Goal: Contribute content

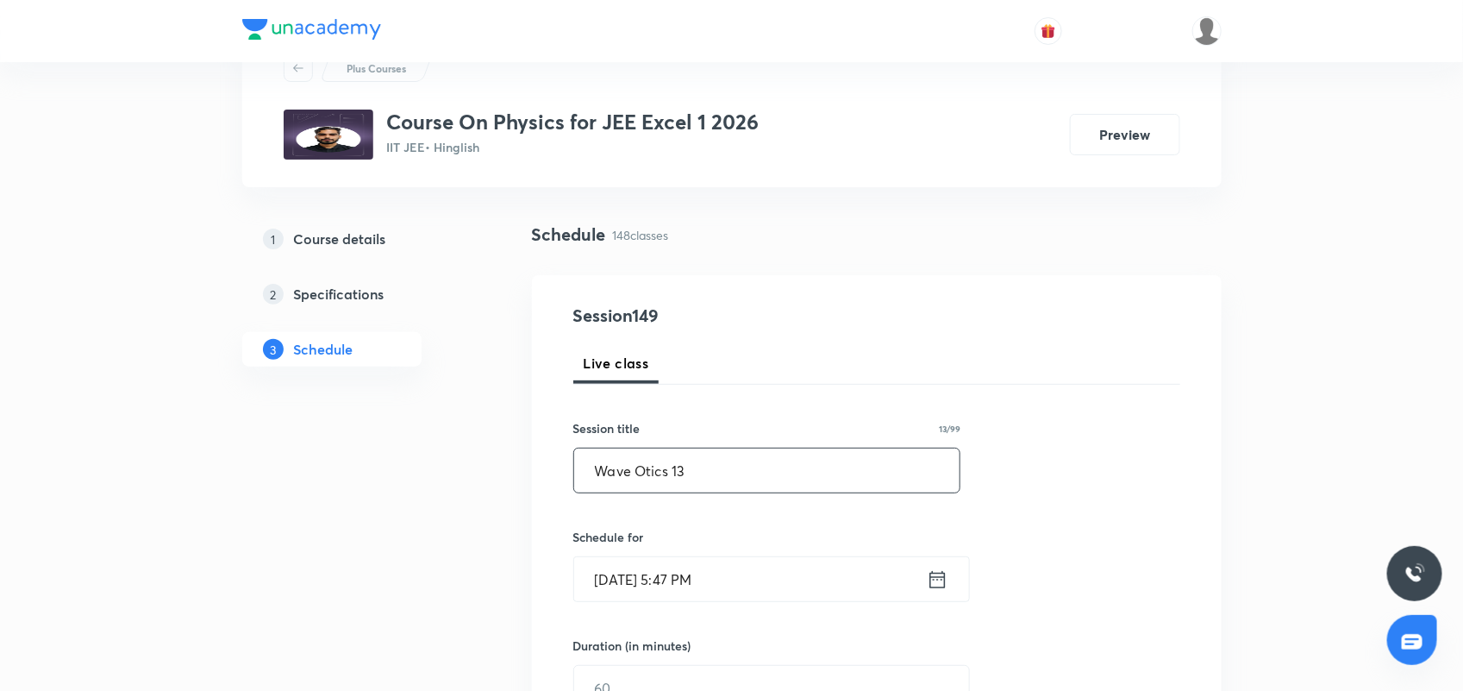
scroll to position [108, 0]
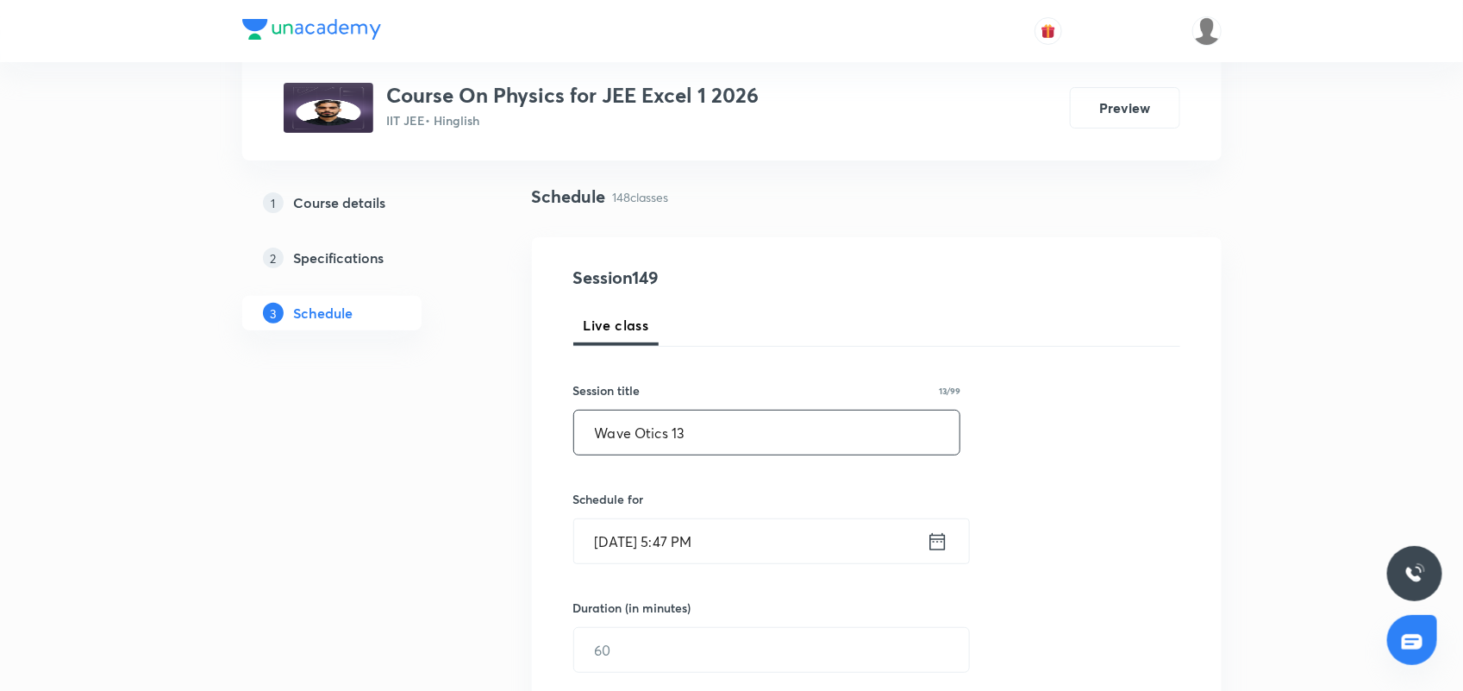
type input "Wave Otics 13"
click at [940, 544] on icon at bounding box center [938, 542] width 22 height 24
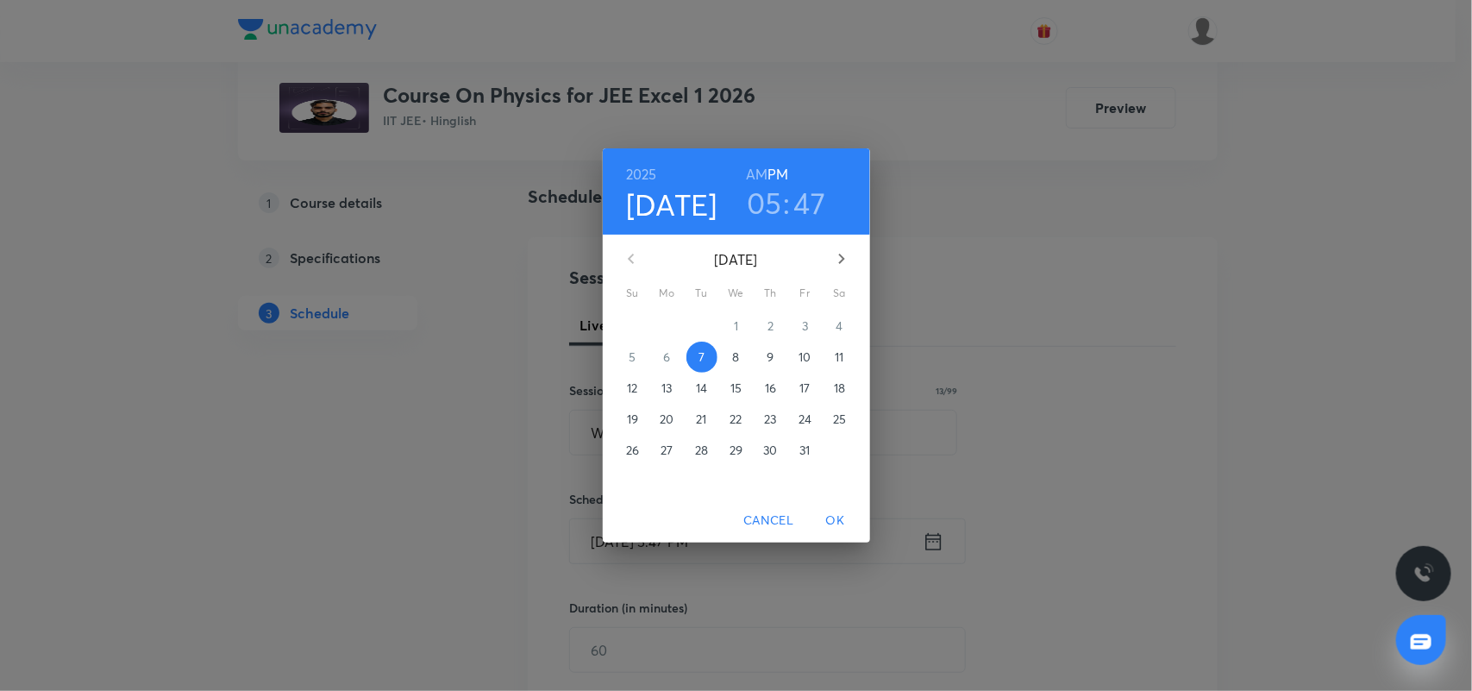
click at [812, 203] on h3 "47" at bounding box center [810, 203] width 32 height 36
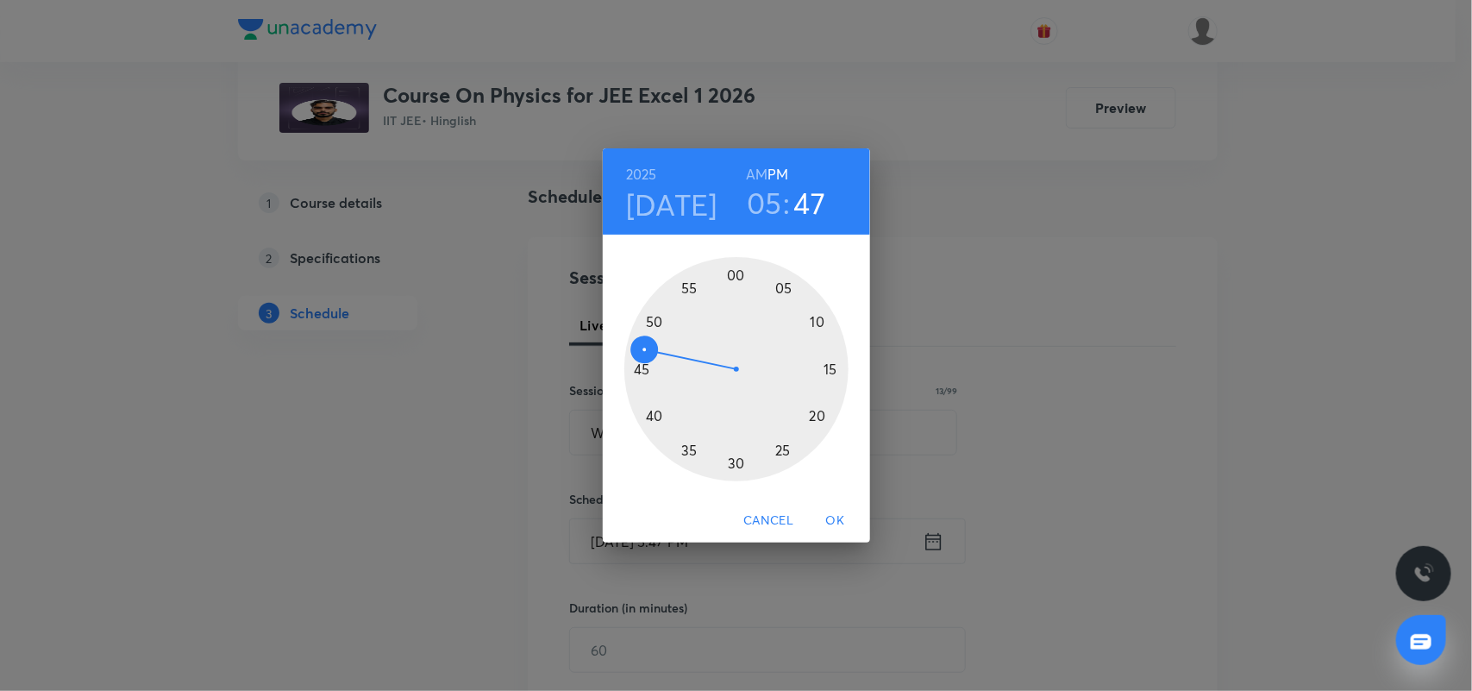
click at [816, 326] on div at bounding box center [736, 369] width 224 height 224
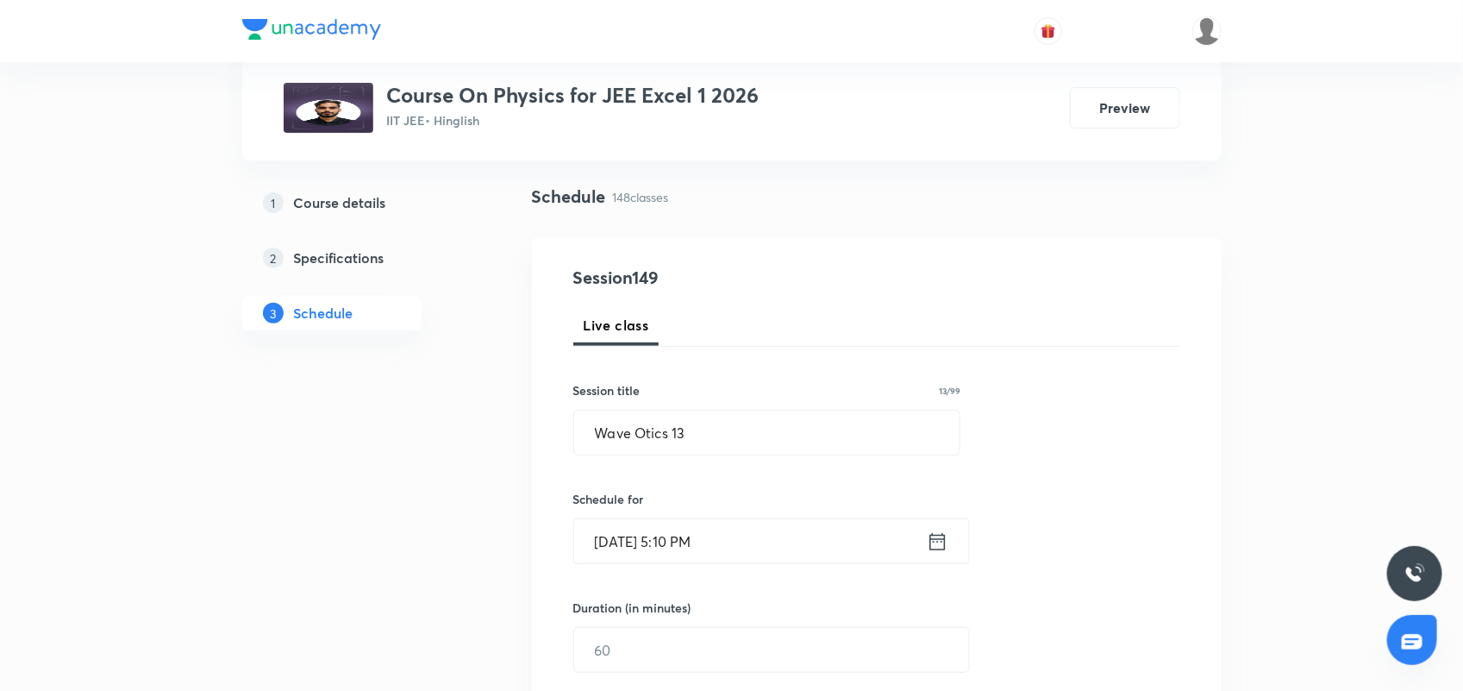
click at [937, 543] on icon at bounding box center [938, 542] width 22 height 24
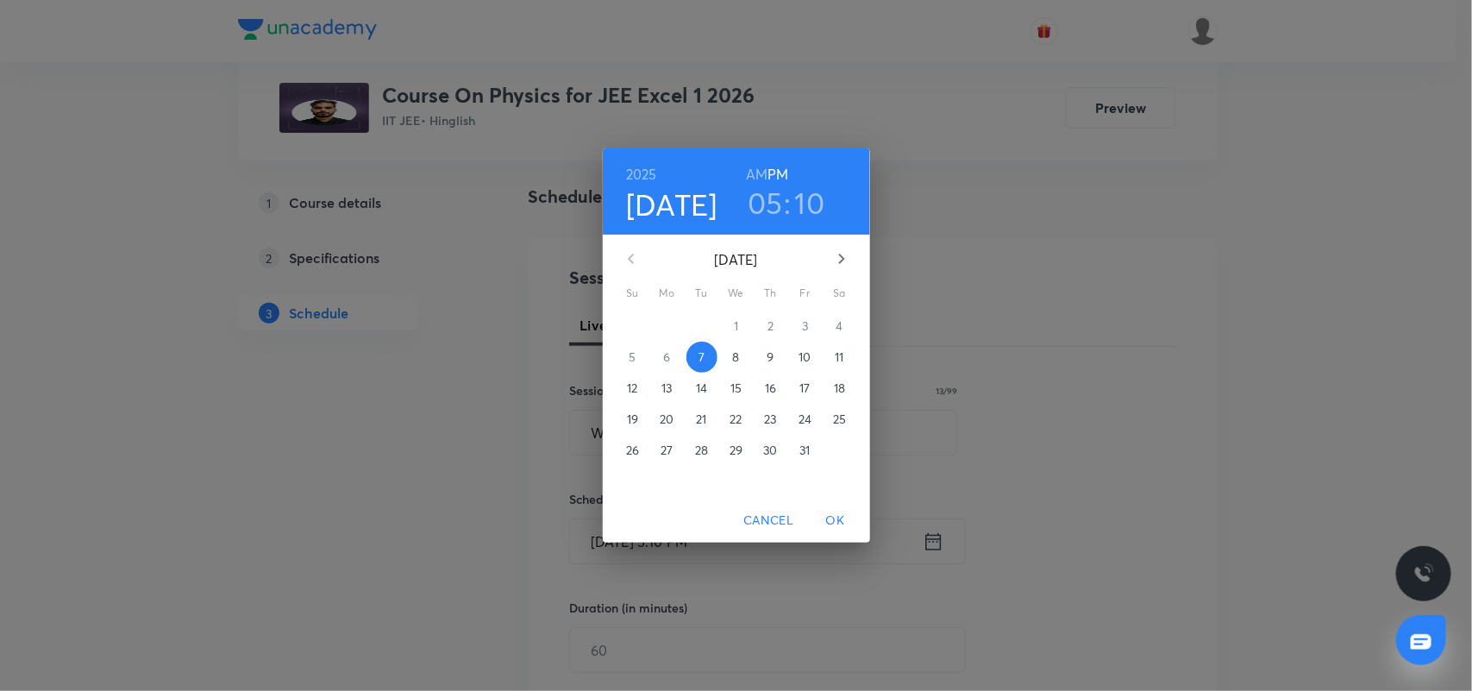
click at [776, 196] on h3 "05" at bounding box center [765, 203] width 35 height 36
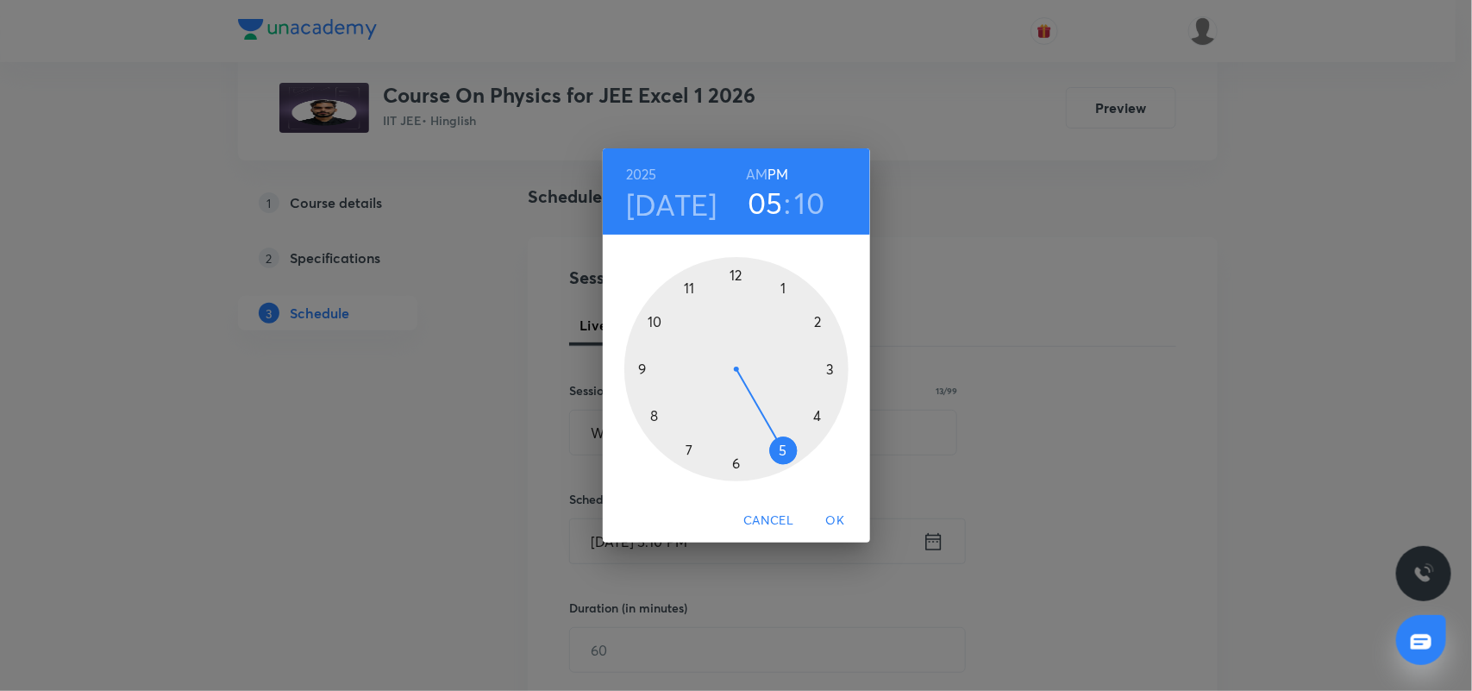
click at [731, 464] on div at bounding box center [736, 369] width 224 height 224
click at [835, 519] on span "OK" at bounding box center [835, 521] width 41 height 22
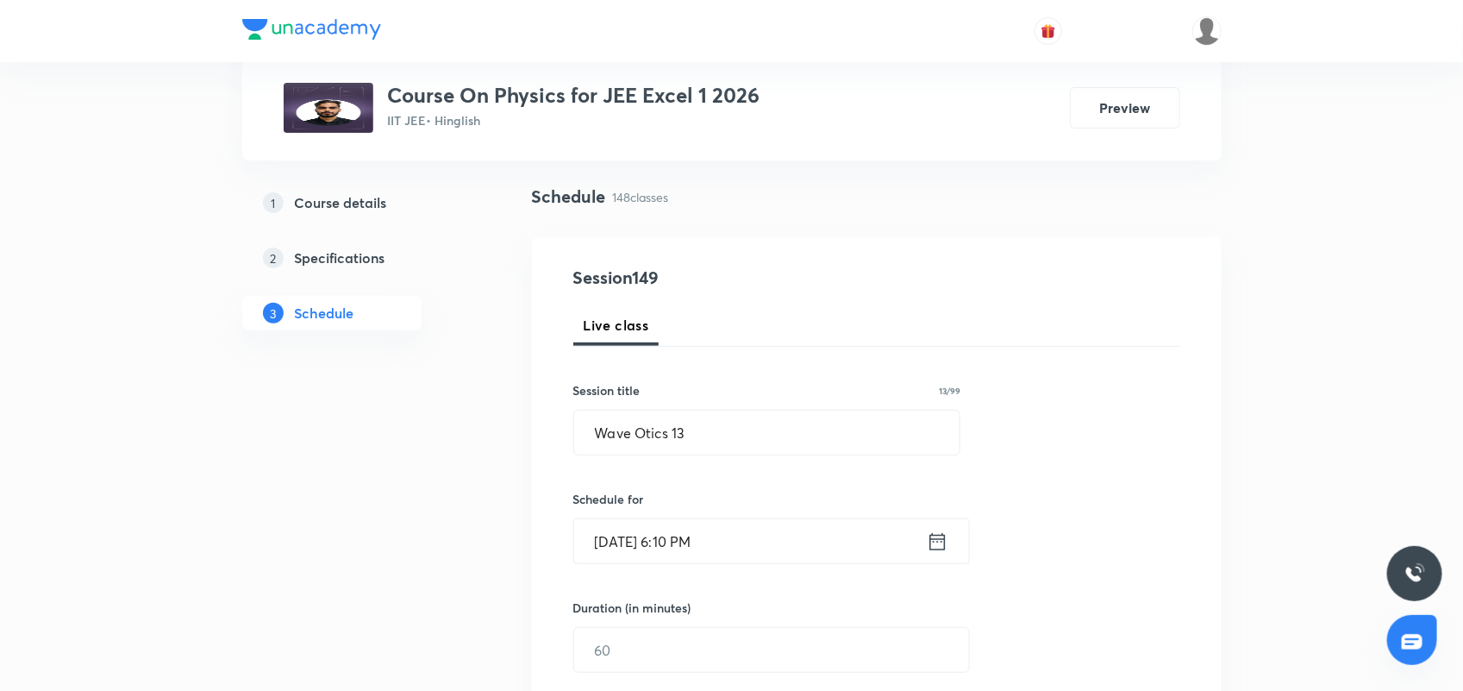
click at [673, 625] on div "Duration (in minutes) ​" at bounding box center [730, 636] width 315 height 74
click at [649, 656] on input "text" at bounding box center [771, 650] width 395 height 44
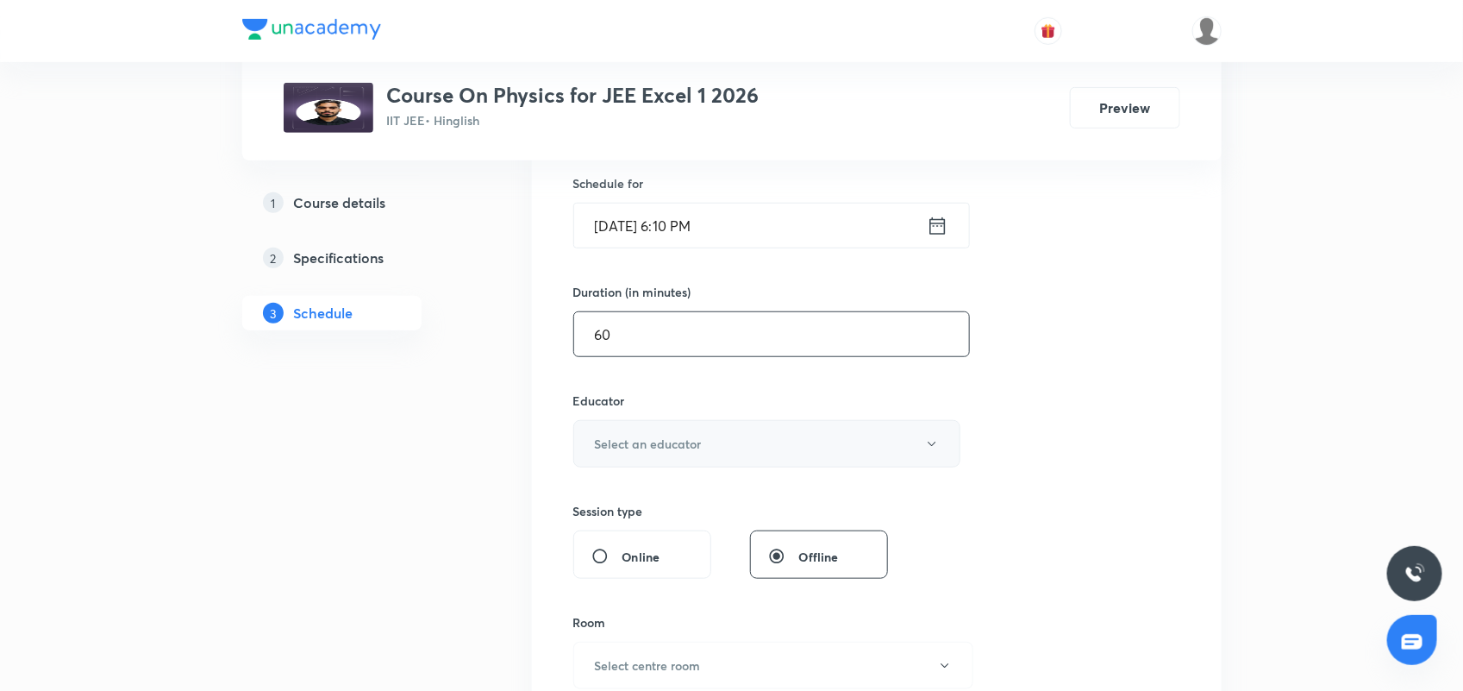
scroll to position [431, 0]
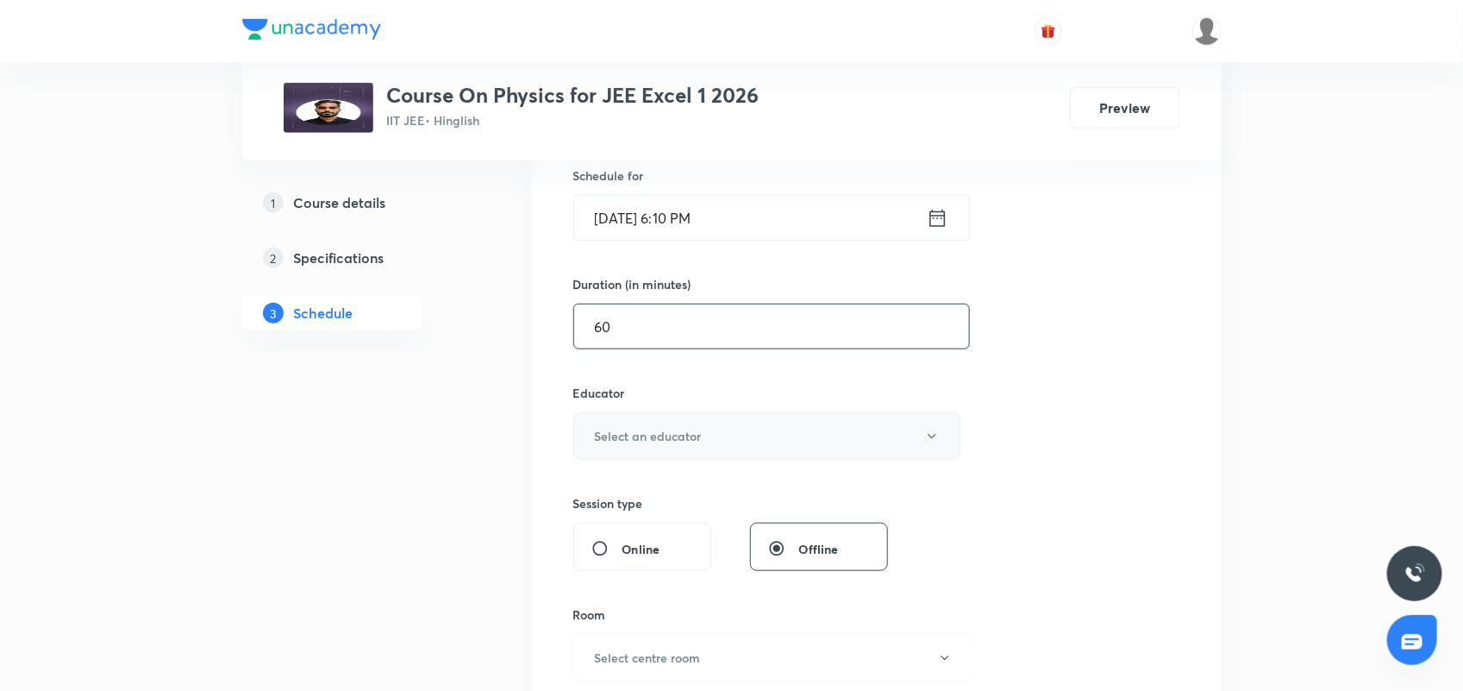
type input "60"
click at [634, 425] on button "Select an educator" at bounding box center [767, 435] width 388 height 47
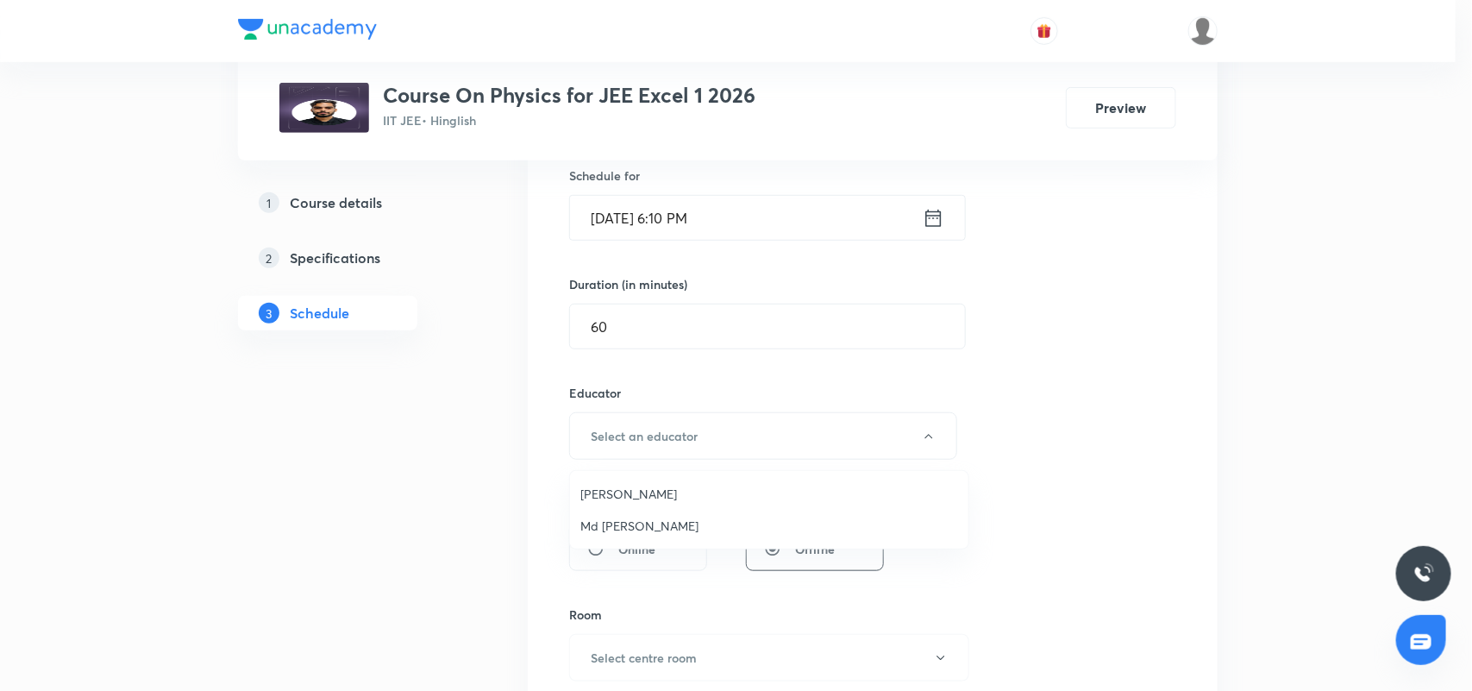
click at [630, 520] on span "Md [PERSON_NAME]" at bounding box center [769, 526] width 378 height 18
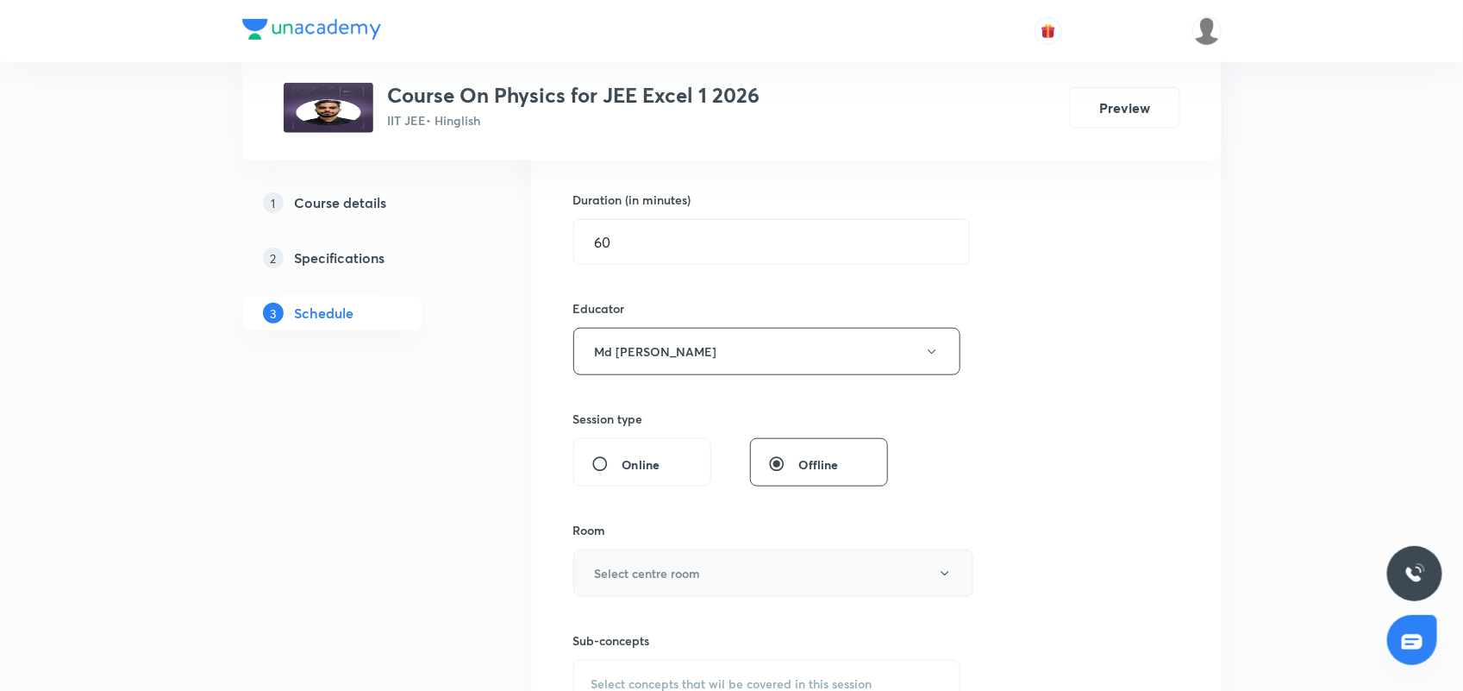
scroll to position [647, 0]
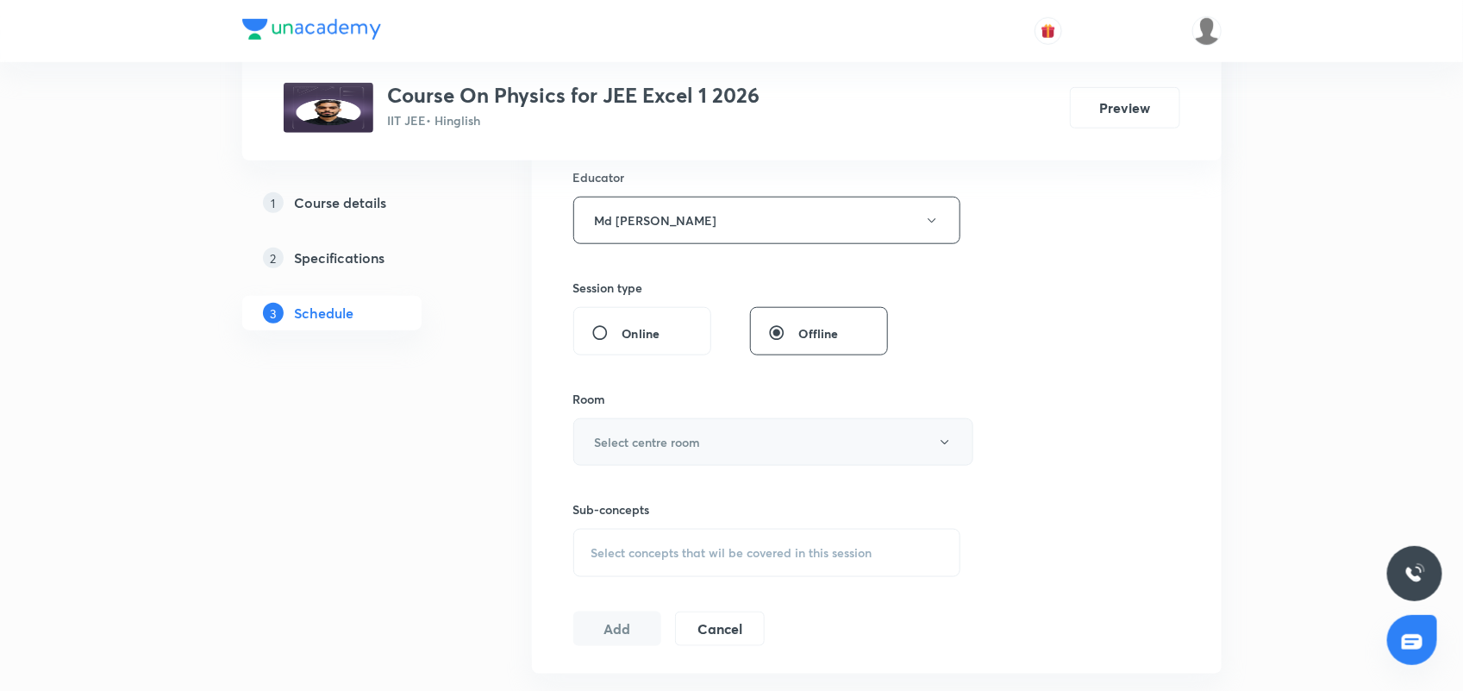
click at [610, 438] on h6 "Select centre room" at bounding box center [648, 442] width 106 height 18
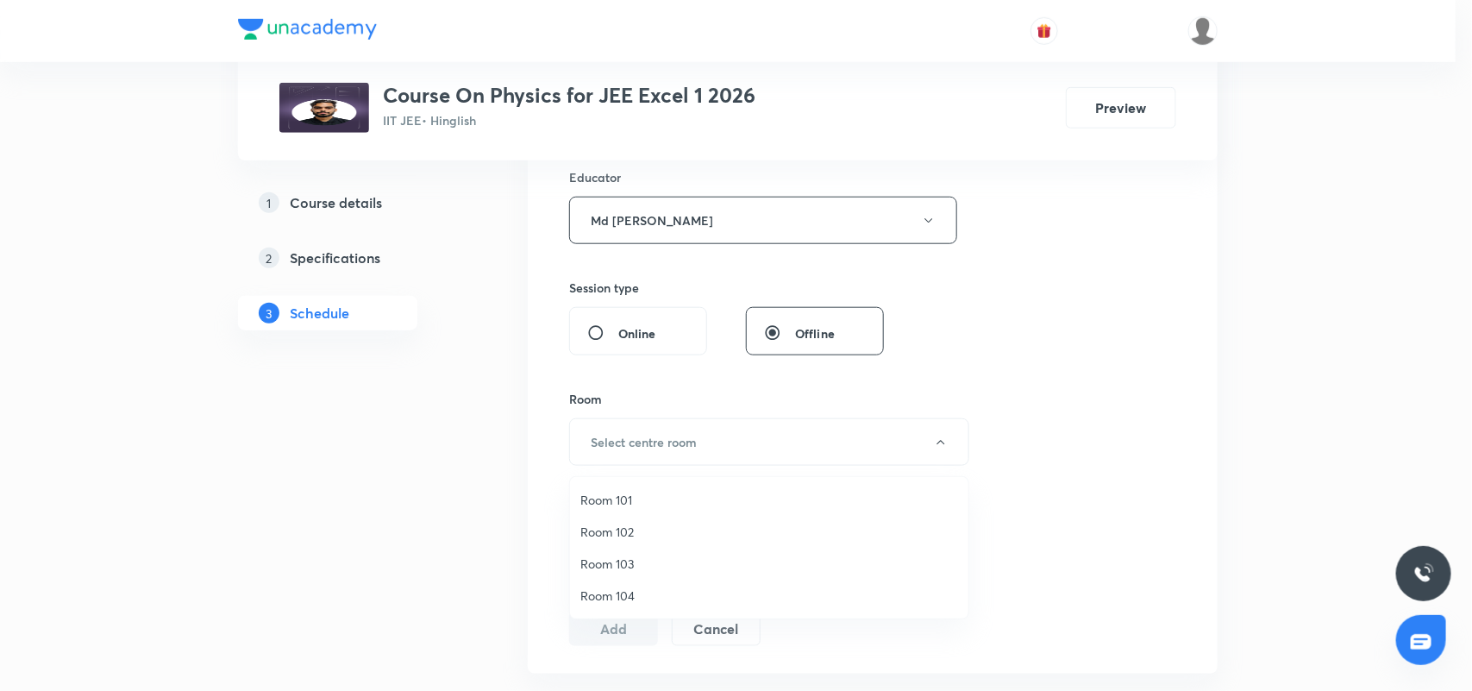
click at [617, 563] on span "Room 103" at bounding box center [769, 564] width 378 height 18
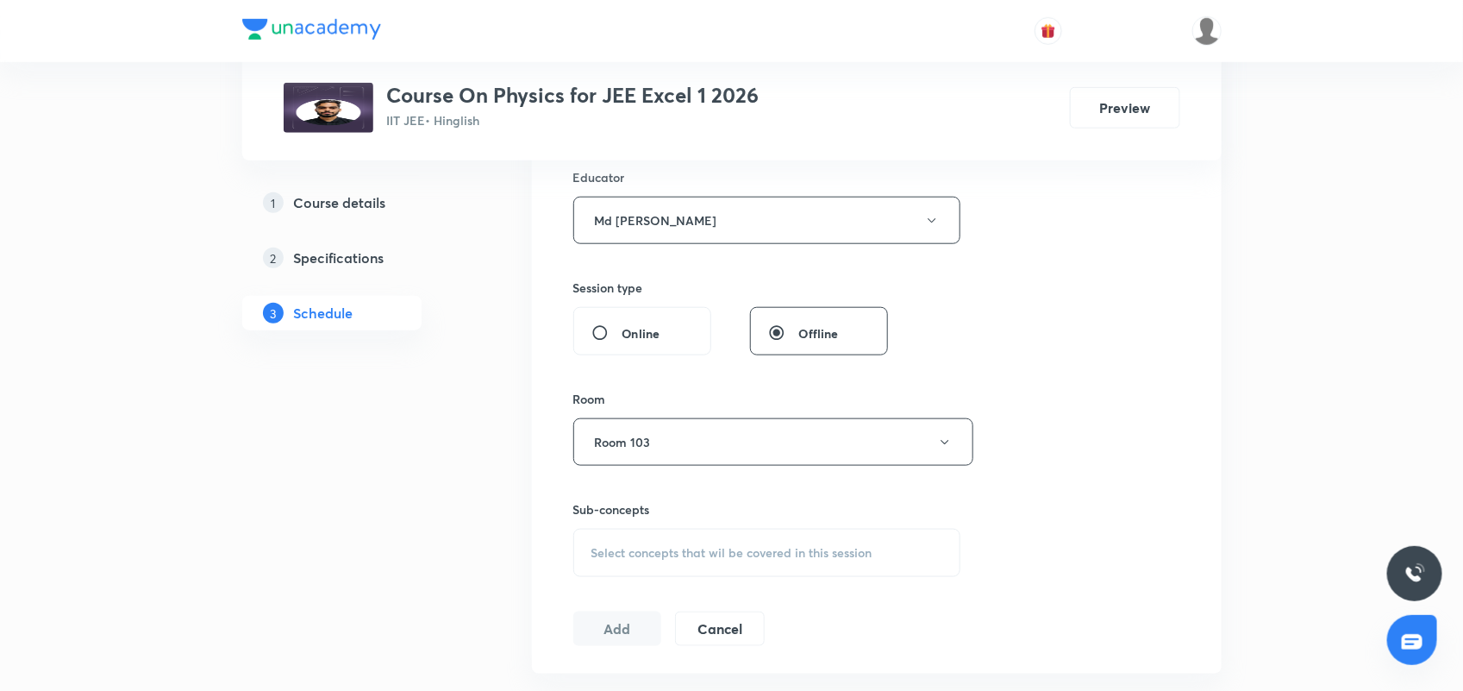
click at [605, 553] on span "Select concepts that wil be covered in this session" at bounding box center [732, 553] width 281 height 14
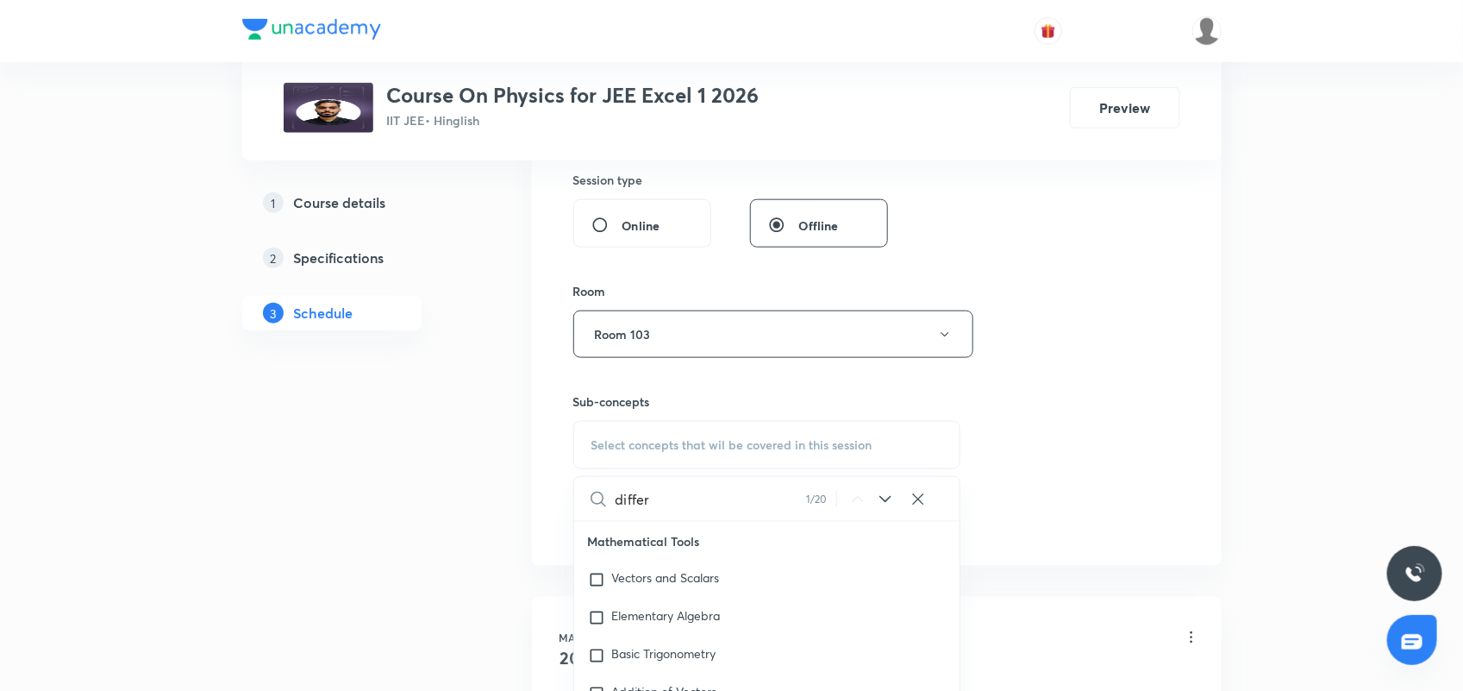
scroll to position [177, 0]
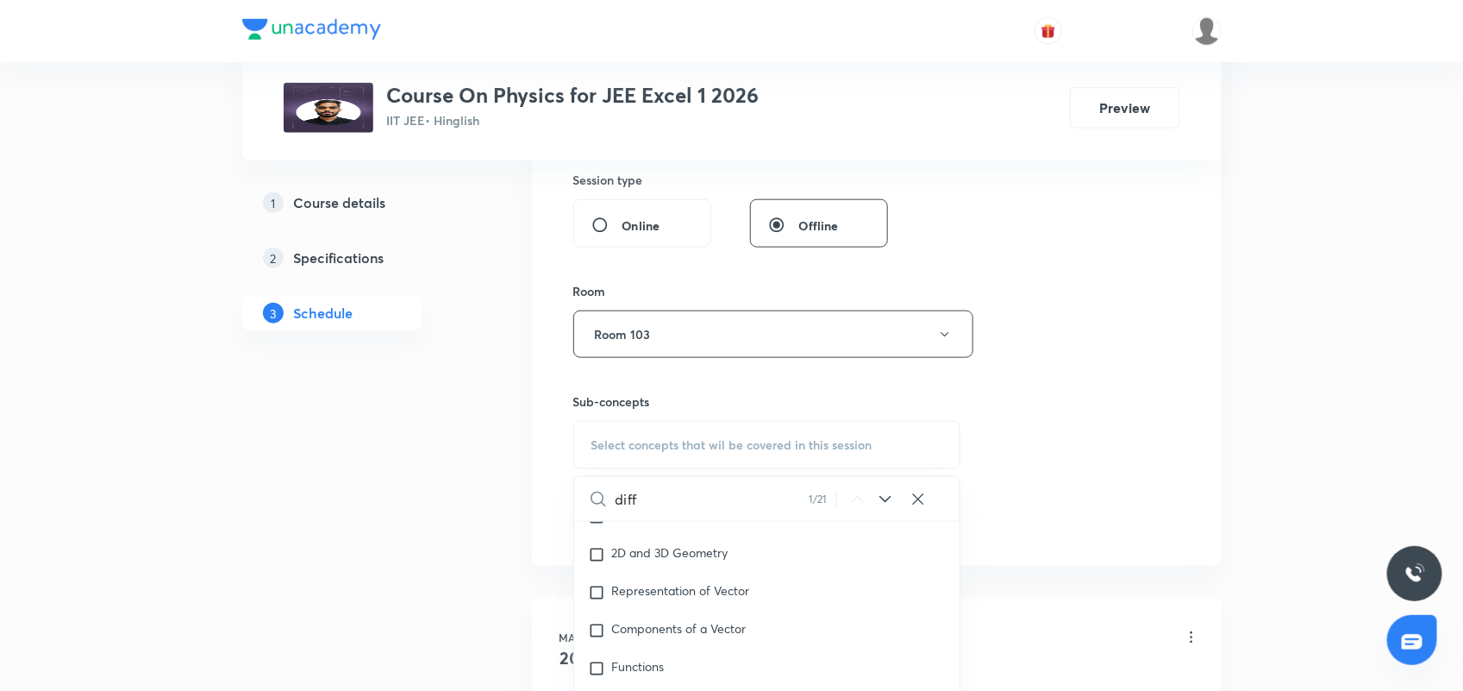
click at [884, 505] on icon at bounding box center [885, 499] width 21 height 21
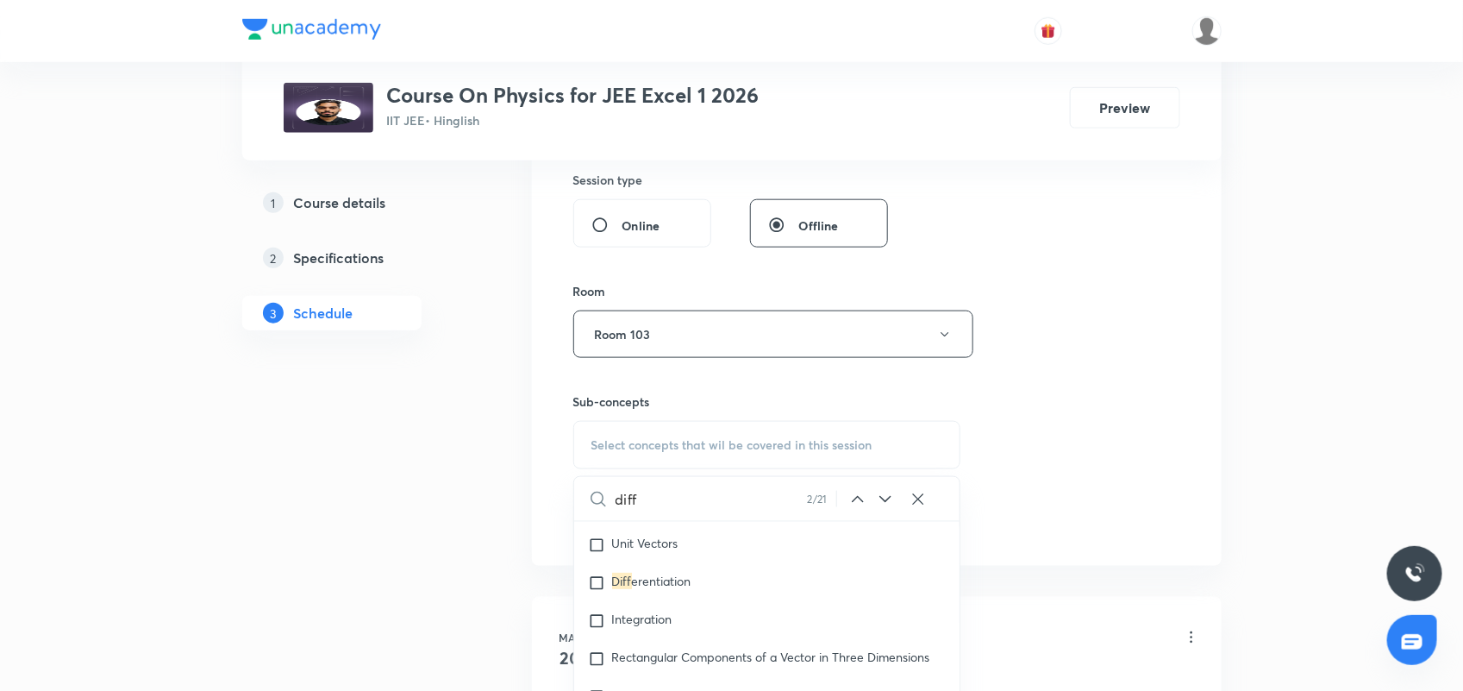
click at [884, 505] on icon at bounding box center [885, 499] width 21 height 21
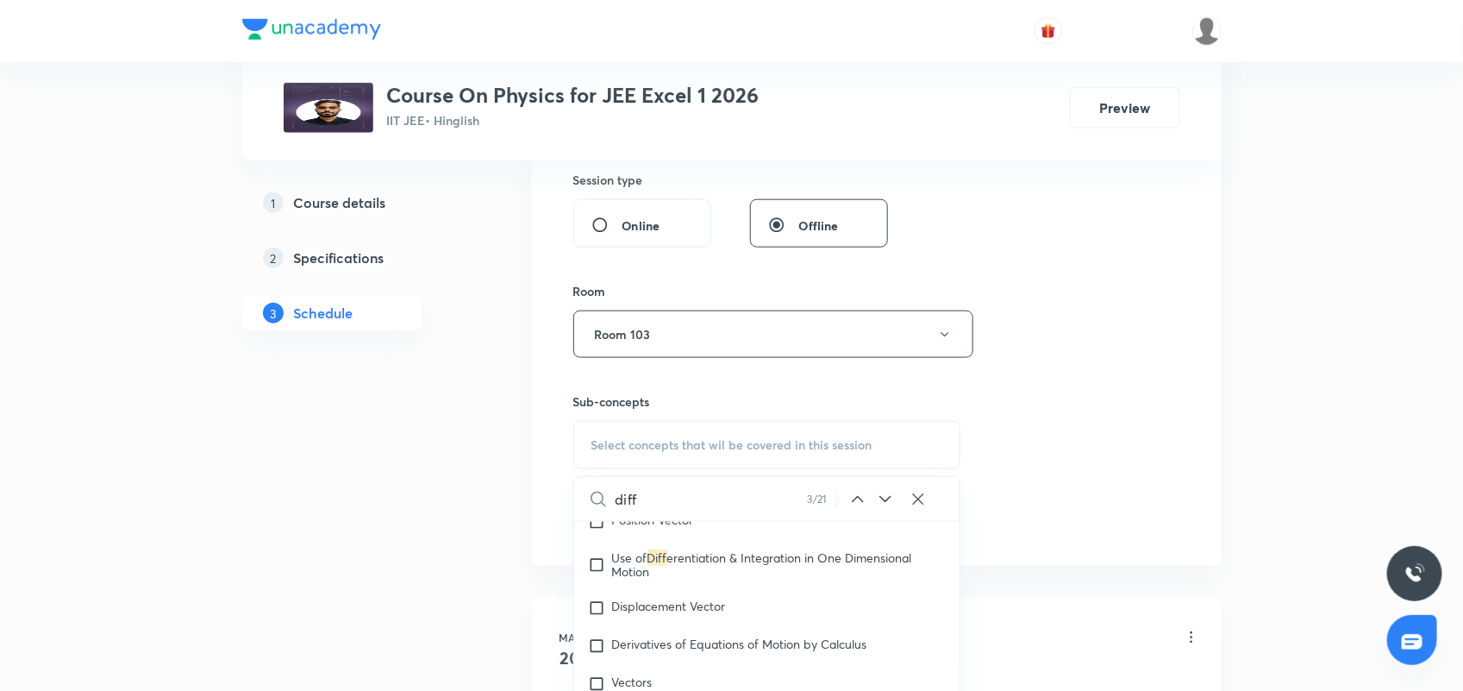
scroll to position [539, 0]
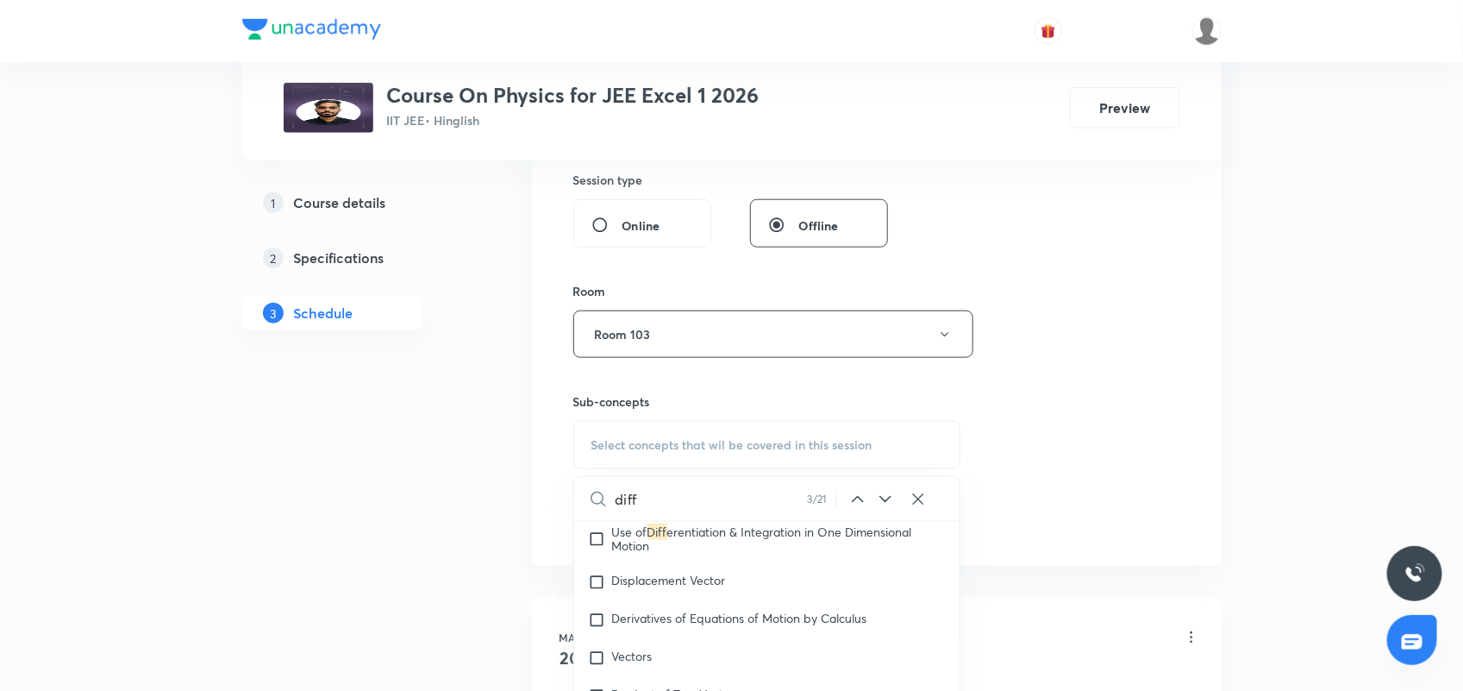
click at [884, 505] on icon at bounding box center [885, 499] width 21 height 21
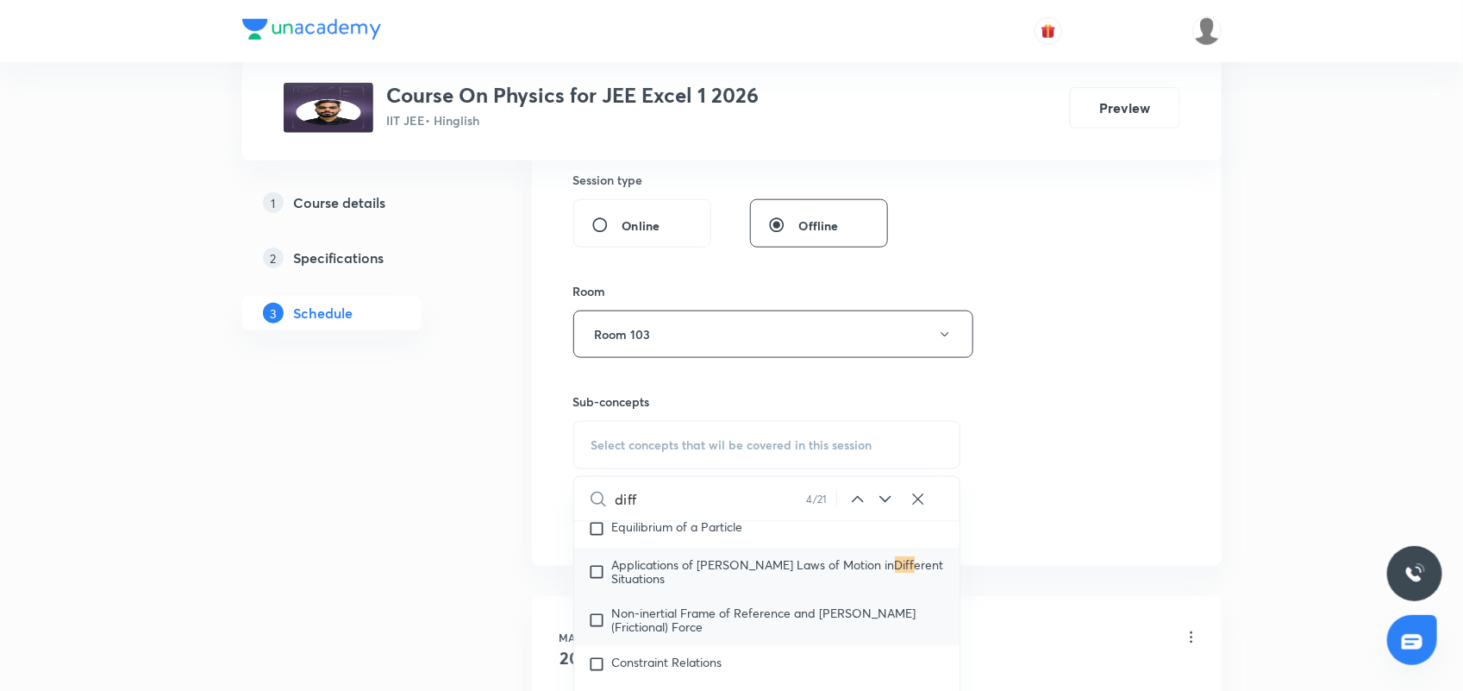
scroll to position [3110, 0]
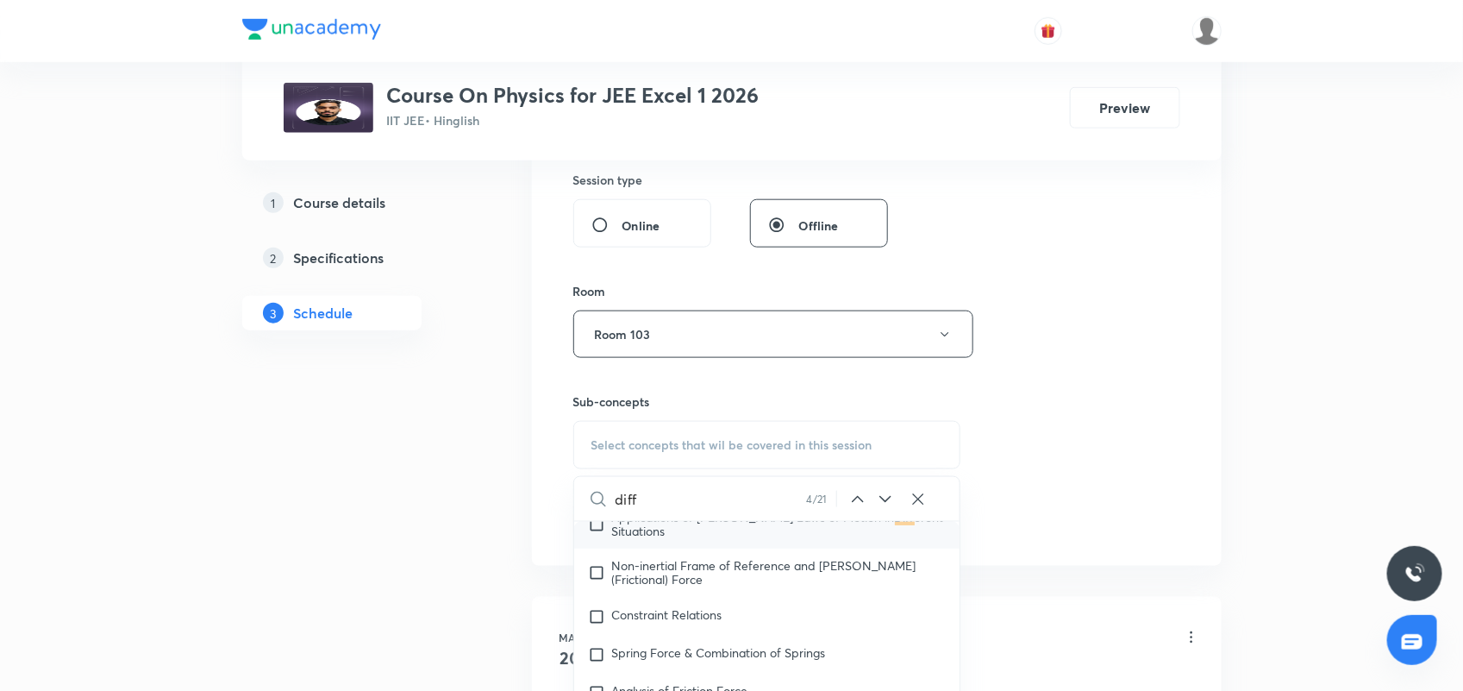
click at [855, 503] on icon at bounding box center [858, 499] width 21 height 21
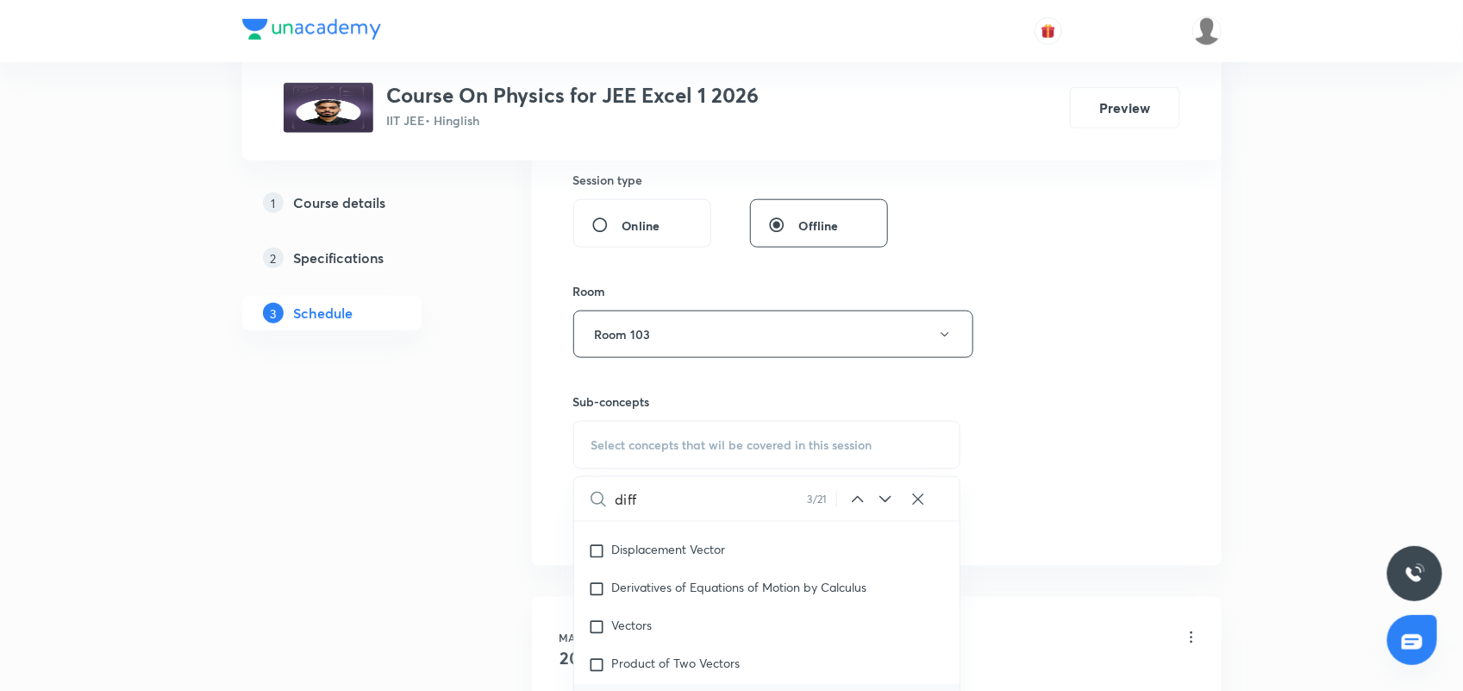
scroll to position [539, 0]
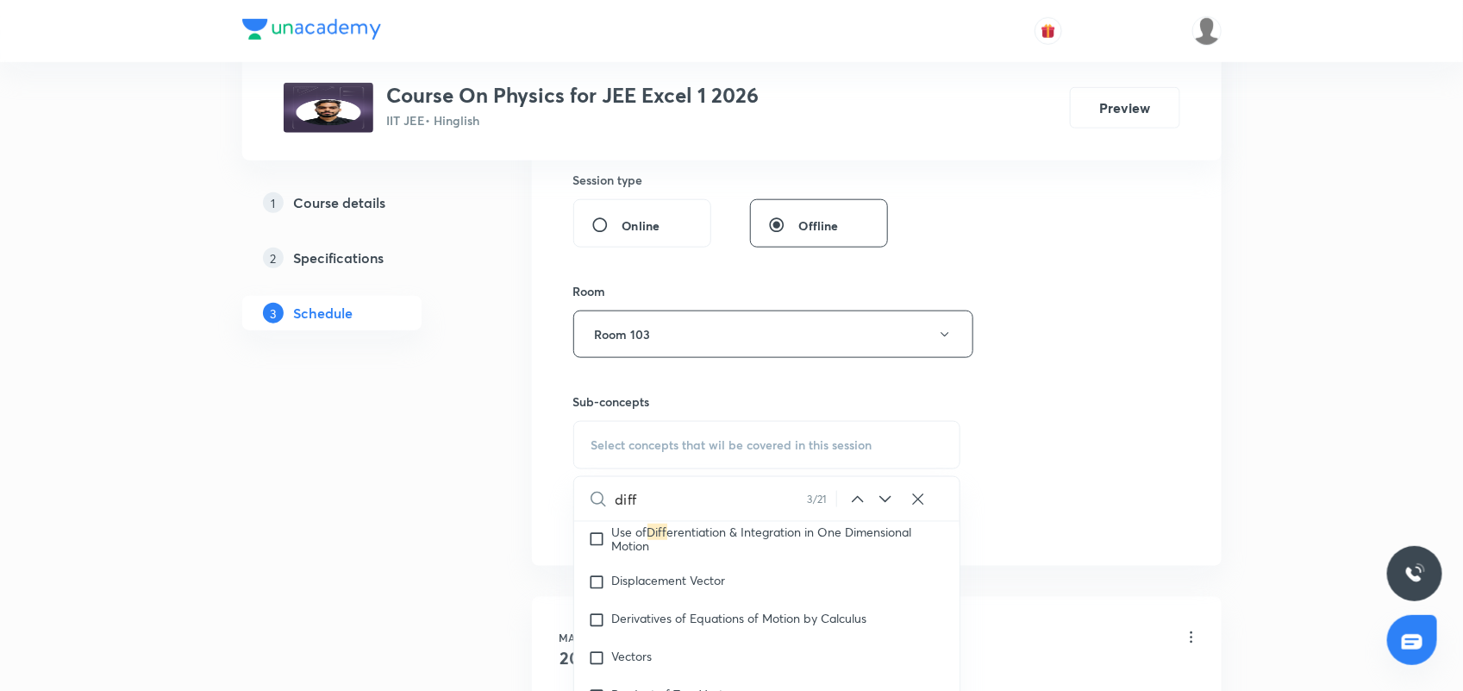
click at [703, 502] on input "diff" at bounding box center [712, 499] width 192 height 44
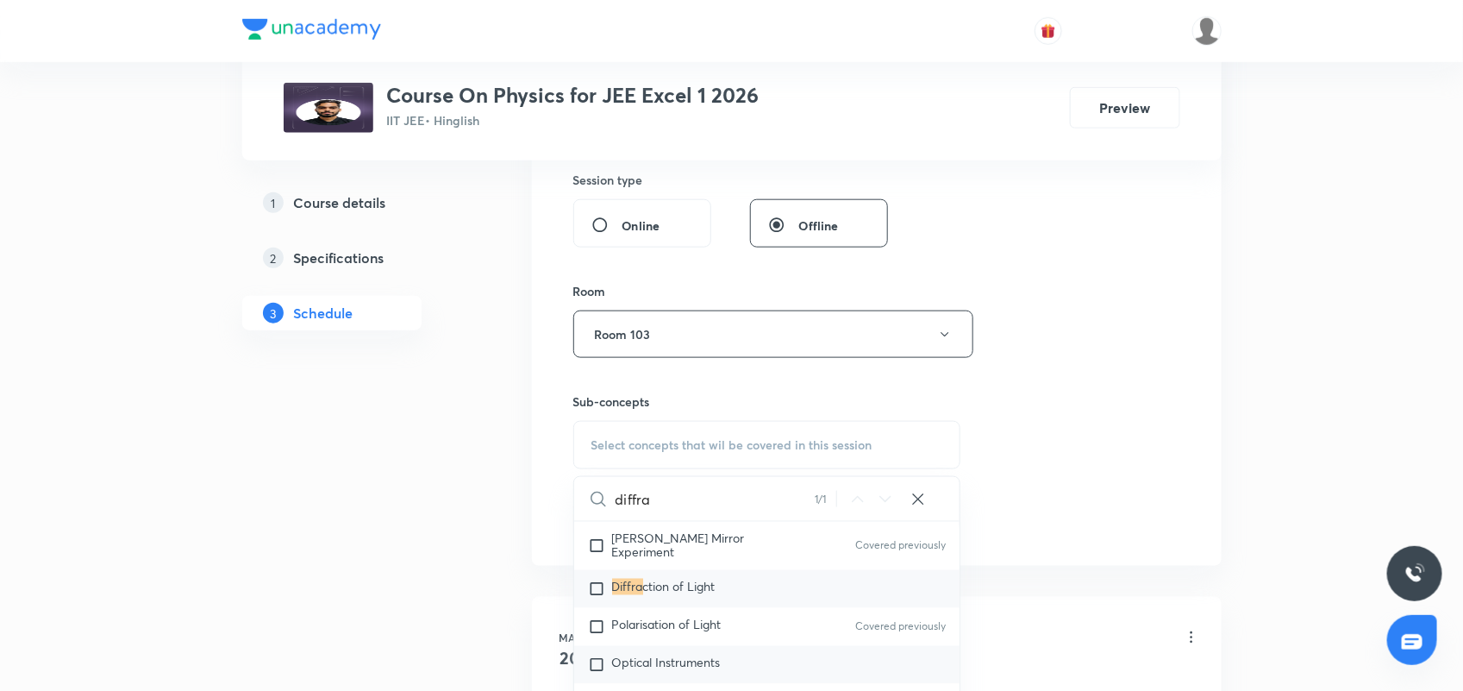
scroll to position [13205, 0]
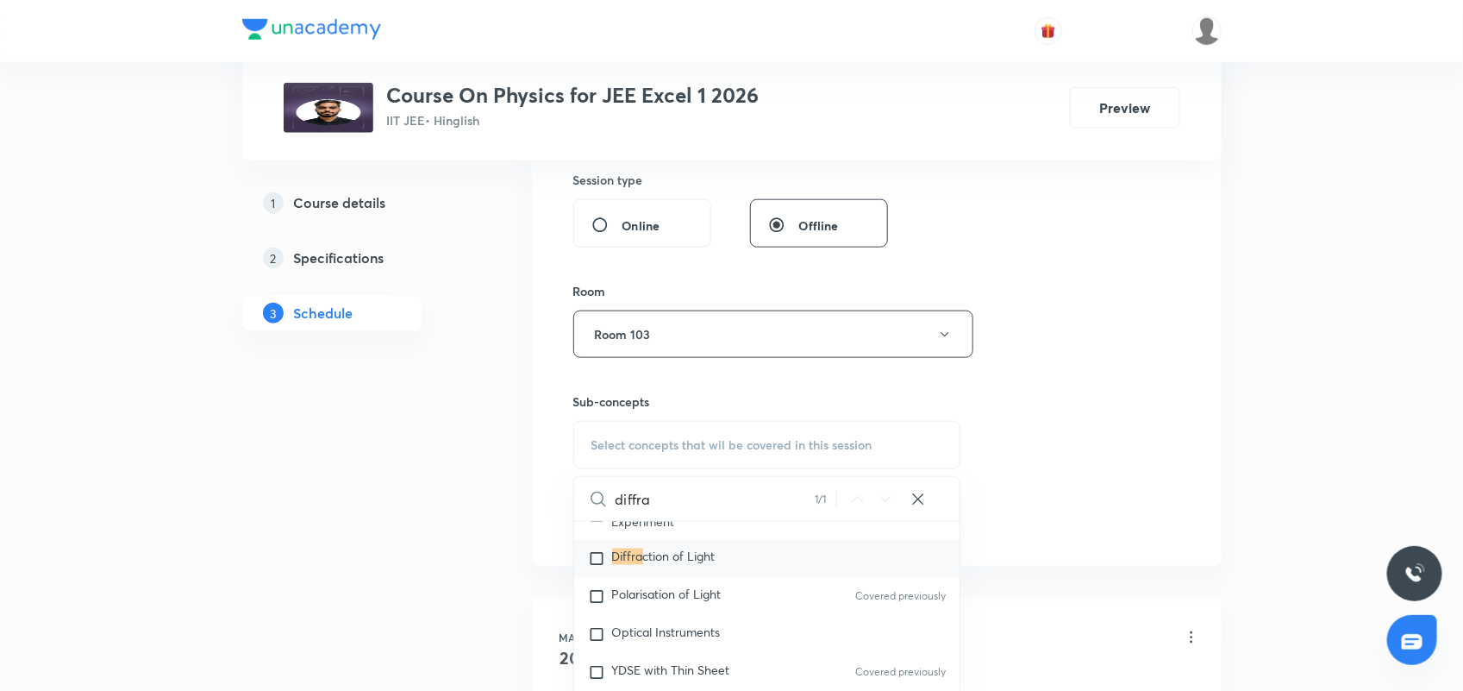
type input "diffra"
click at [595, 550] on input "checkbox" at bounding box center [600, 558] width 24 height 17
checkbox input "true"
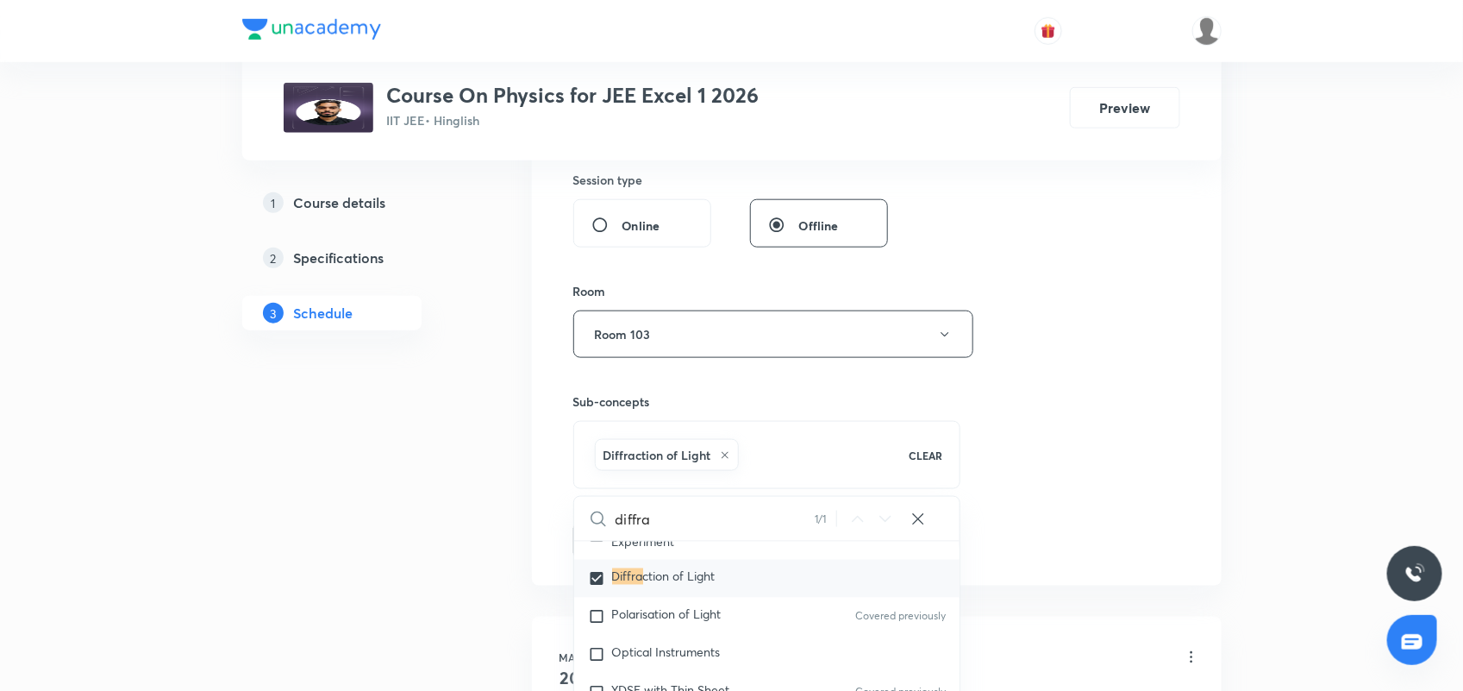
click at [1098, 442] on div "Session 149 Live class Session title 13/99 Wave Otics 13 ​ Schedule for [DATE] …" at bounding box center [876, 88] width 607 height 940
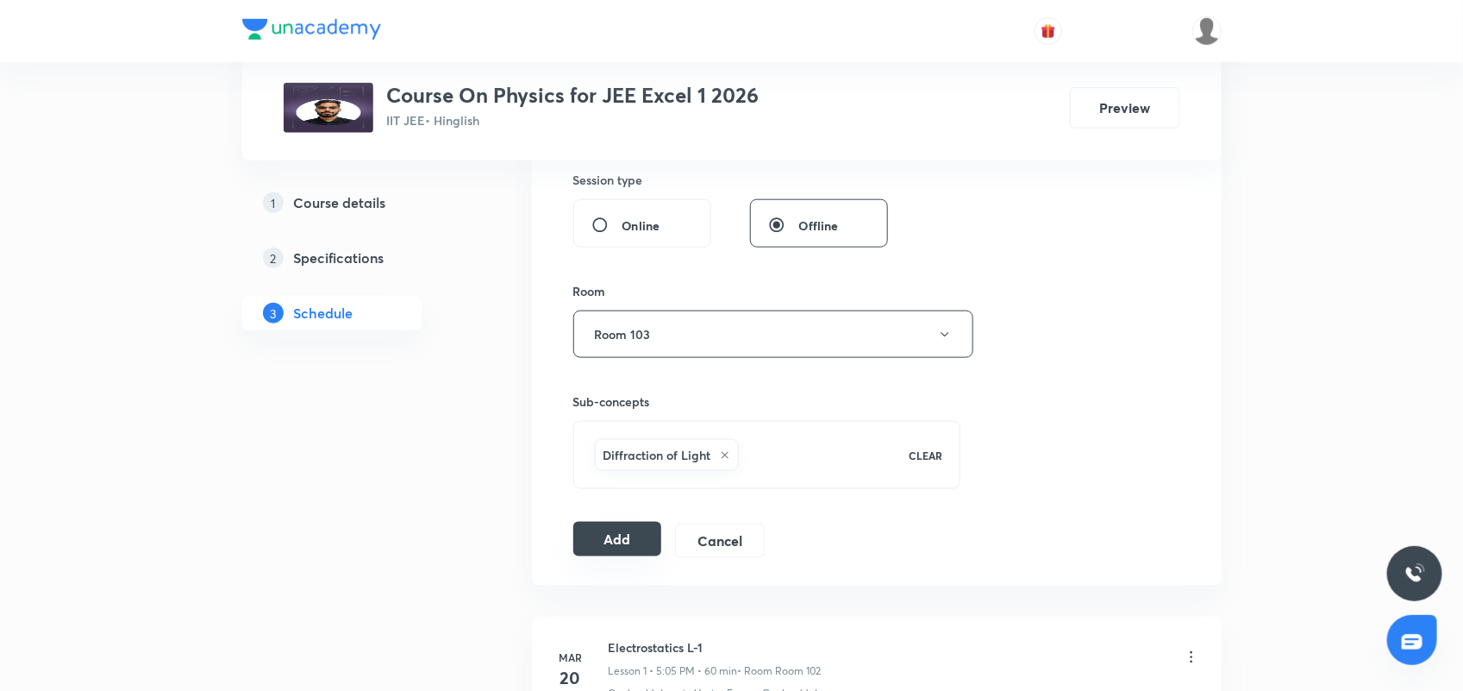
click at [617, 548] on button "Add" at bounding box center [617, 539] width 89 height 34
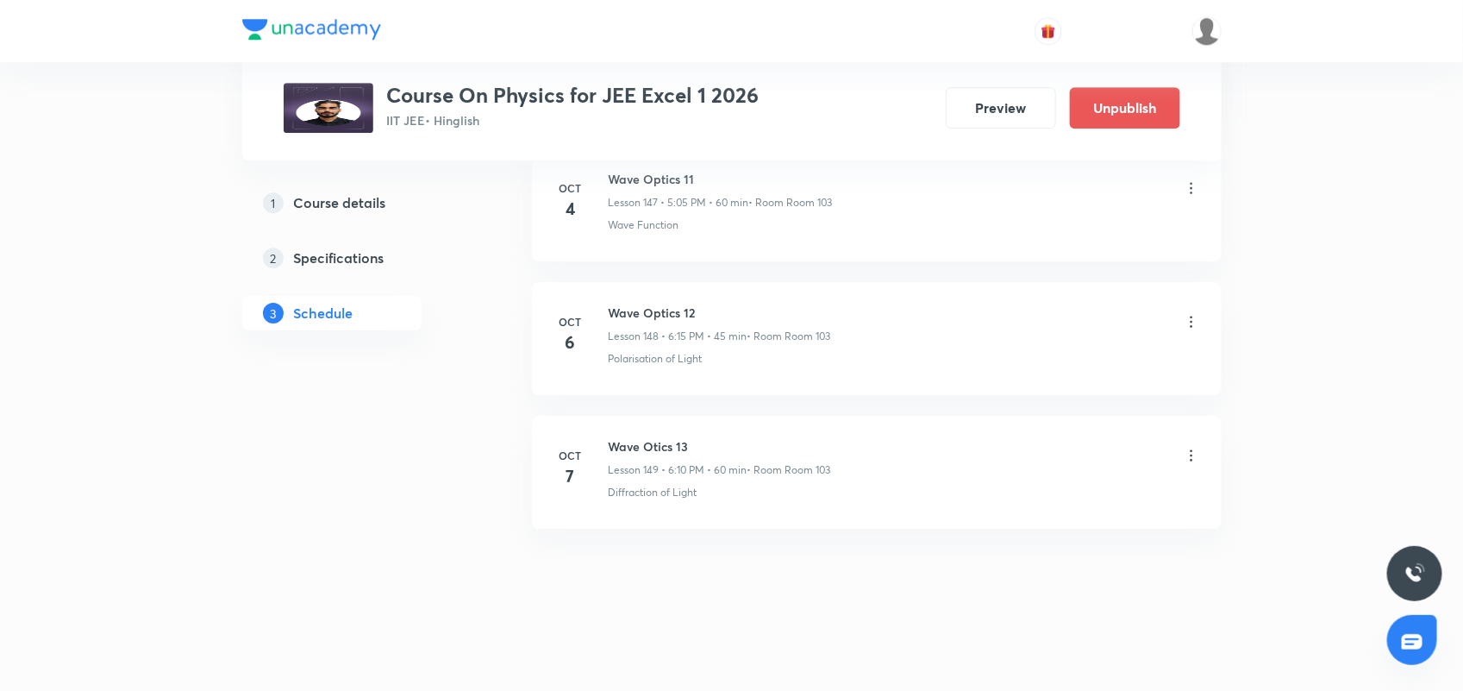
scroll to position [19910, 0]
